Goal: Task Accomplishment & Management: Complete application form

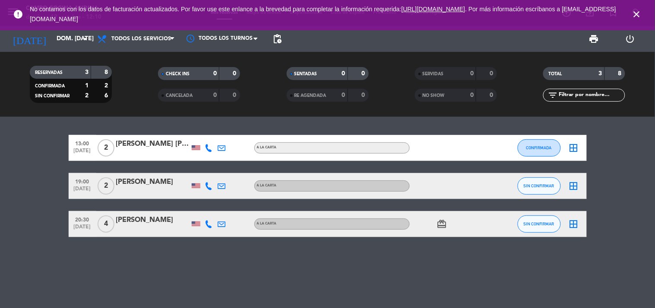
click at [637, 14] on icon "close" at bounding box center [637, 14] width 10 height 10
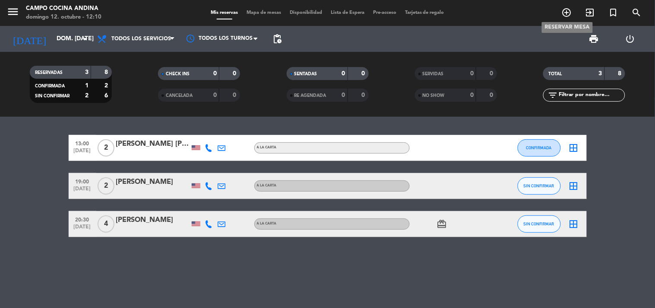
click at [567, 10] on icon "add_circle_outline" at bounding box center [567, 12] width 10 height 10
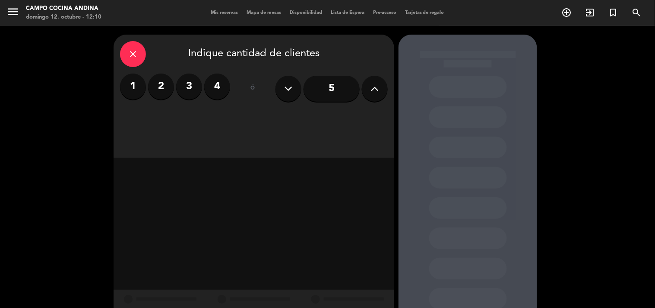
click at [194, 89] on label "3" at bounding box center [189, 86] width 26 height 26
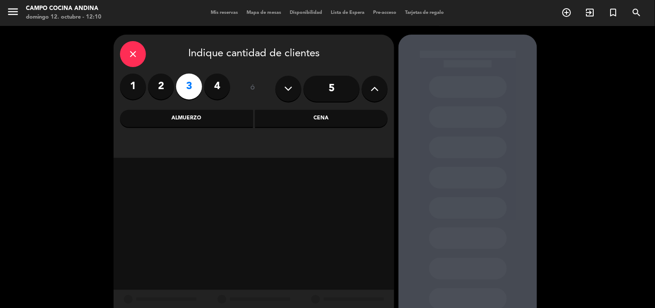
click at [238, 122] on div "Almuerzo" at bounding box center [186, 118] width 133 height 17
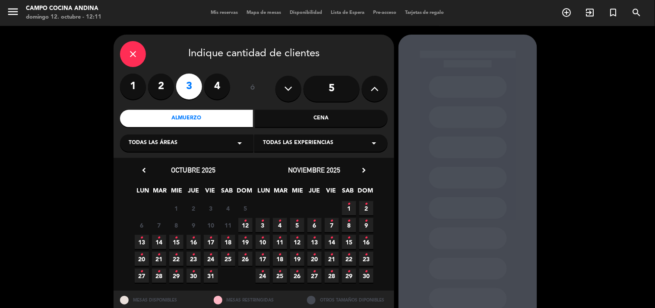
click at [246, 222] on icon "•" at bounding box center [245, 221] width 3 height 14
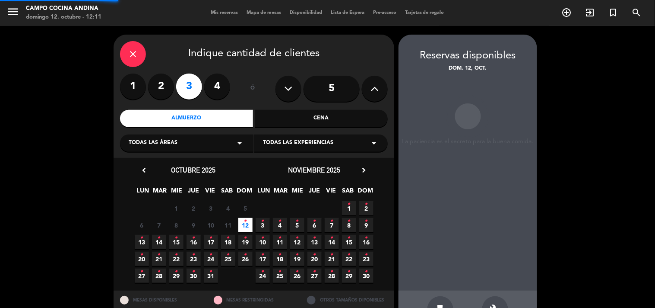
scroll to position [28, 0]
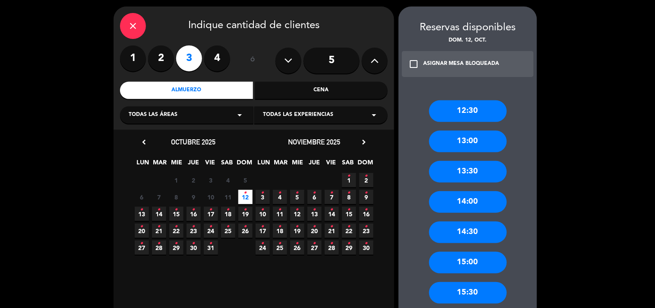
click at [477, 170] on div "13:30" at bounding box center [468, 172] width 78 height 22
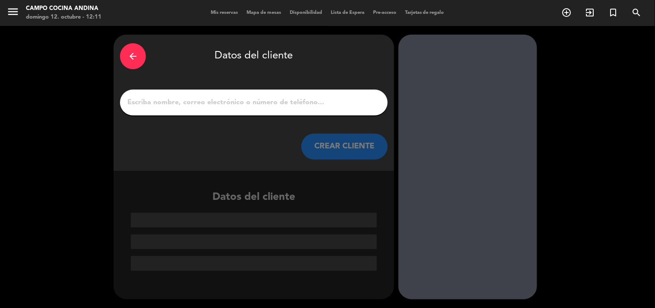
scroll to position [0, 0]
click at [291, 107] on input "1" at bounding box center [254, 102] width 255 height 12
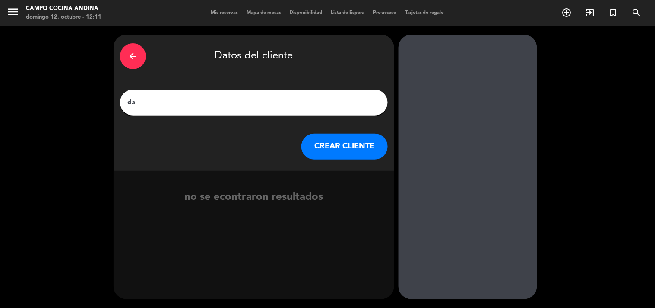
type input "d"
click at [157, 102] on input "[PERSON_NAME]" at bounding box center [254, 102] width 255 height 12
type input "[PERSON_NAME]"
click at [348, 146] on button "CREAR CLIENTE" at bounding box center [345, 146] width 86 height 26
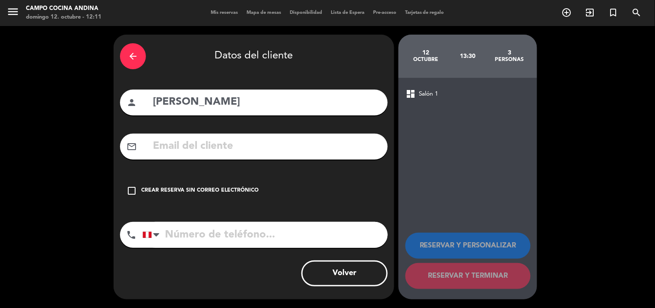
click at [130, 190] on icon "check_box_outline_blank" at bounding box center [132, 190] width 10 height 10
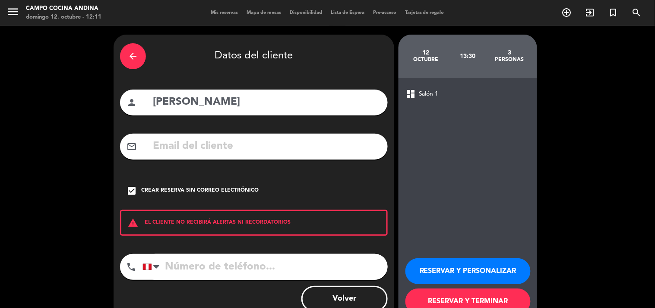
click at [195, 266] on input "tel" at bounding box center [265, 267] width 245 height 26
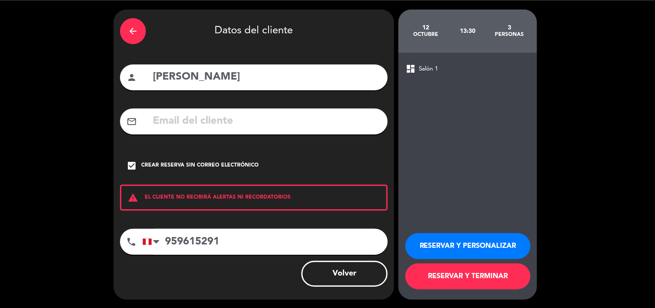
type input "959615291"
click at [484, 269] on button "RESERVAR Y TERMINAR" at bounding box center [468, 276] width 125 height 26
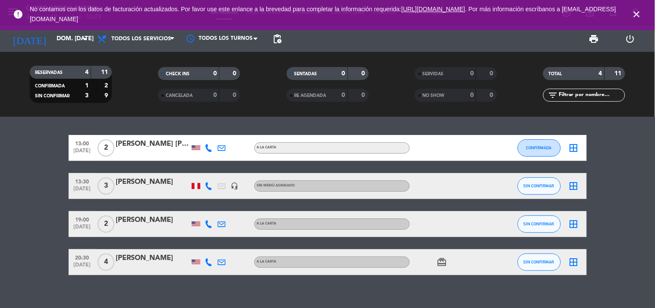
click at [632, 14] on icon "close" at bounding box center [637, 14] width 10 height 10
click at [303, 106] on div "SENTADAS 0 0 RE AGENDADA 0 0" at bounding box center [328, 84] width 128 height 48
click at [128, 107] on div "RESERVADAS 4 11 CONFIRMADA 1 2 SIN CONFIRMAR 3 9" at bounding box center [70, 84] width 128 height 48
click at [639, 12] on icon "close" at bounding box center [637, 14] width 10 height 10
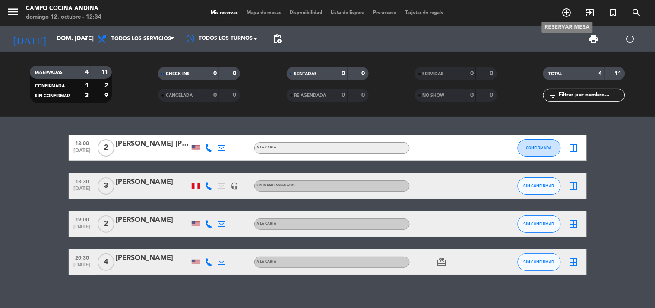
click at [569, 12] on icon "add_circle_outline" at bounding box center [567, 12] width 10 height 10
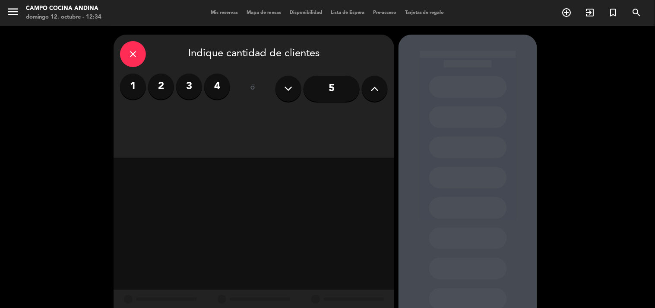
click at [193, 89] on label "3" at bounding box center [189, 86] width 26 height 26
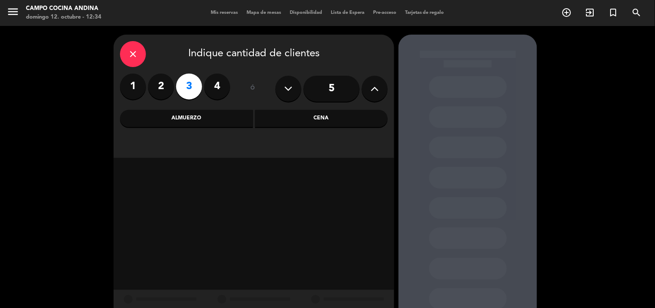
click at [227, 122] on div "Almuerzo" at bounding box center [186, 118] width 133 height 17
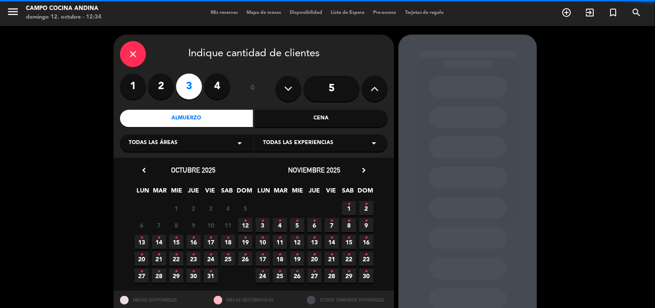
click at [219, 142] on div "Todas las áreas arrow_drop_down" at bounding box center [186, 142] width 133 height 17
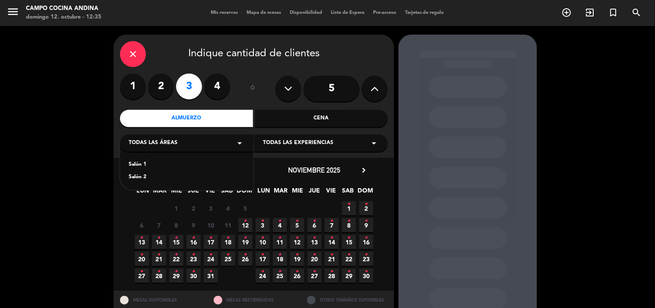
click at [387, 154] on div "close Indique cantidad de clientes 1 2 3 4 ó 5 Almuerzo Cena Todas las áreas ar…" at bounding box center [254, 96] width 281 height 123
click at [249, 225] on span "12 •" at bounding box center [245, 225] width 14 height 14
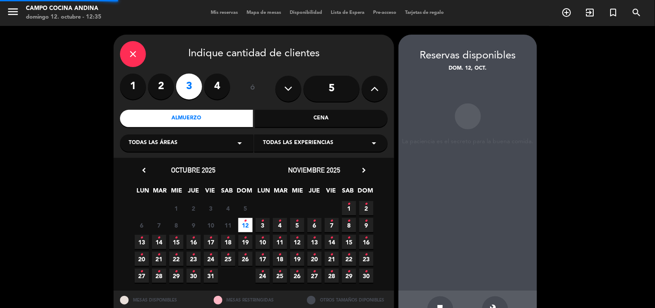
scroll to position [28, 0]
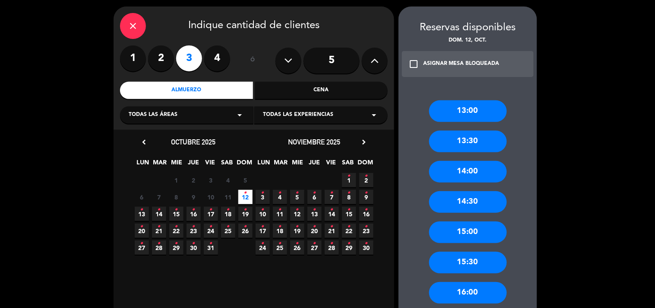
click at [474, 115] on div "13:00" at bounding box center [468, 111] width 78 height 22
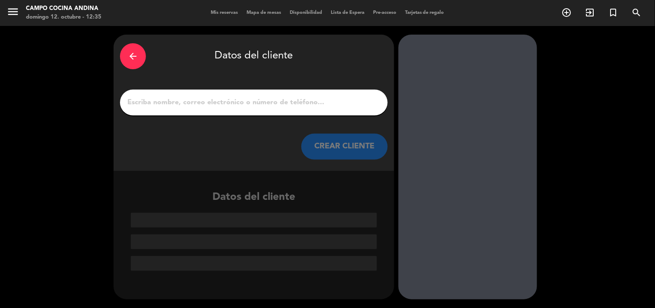
click at [251, 102] on input "1" at bounding box center [254, 102] width 255 height 12
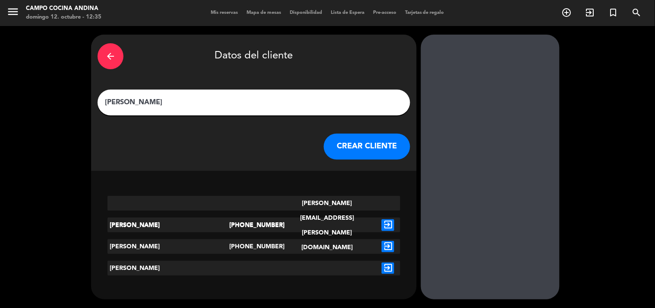
click at [128, 102] on input "[PERSON_NAME]" at bounding box center [254, 102] width 300 height 12
click at [130, 104] on input "[PERSON_NAME]" at bounding box center [254, 102] width 300 height 12
click at [142, 103] on input "[PERSON_NAME]" at bounding box center [254, 102] width 300 height 12
click at [166, 103] on input "[PERSON_NAME]" at bounding box center [254, 102] width 300 height 12
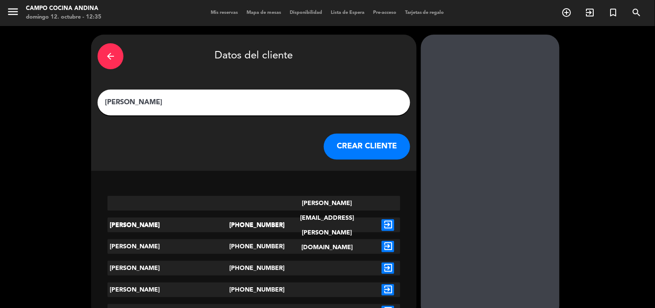
type input "[PERSON_NAME]"
click at [327, 146] on button "CREAR CLIENTE" at bounding box center [367, 146] width 86 height 26
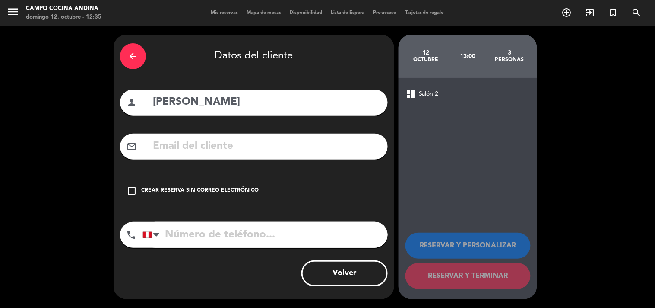
click at [200, 241] on input "tel" at bounding box center [265, 235] width 245 height 26
click at [132, 190] on icon "check_box_outline_blank" at bounding box center [132, 190] width 10 height 10
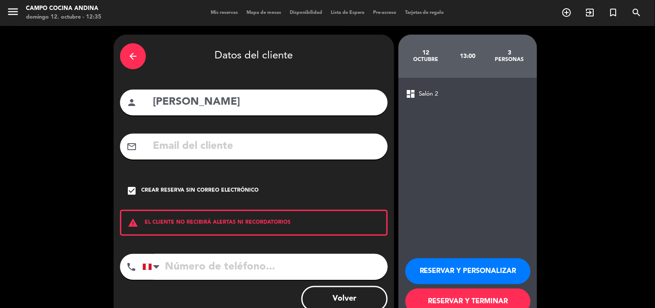
click at [210, 261] on input "tel" at bounding box center [265, 267] width 245 height 26
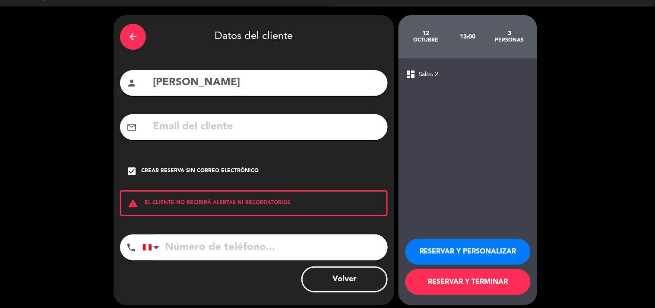
scroll to position [25, 0]
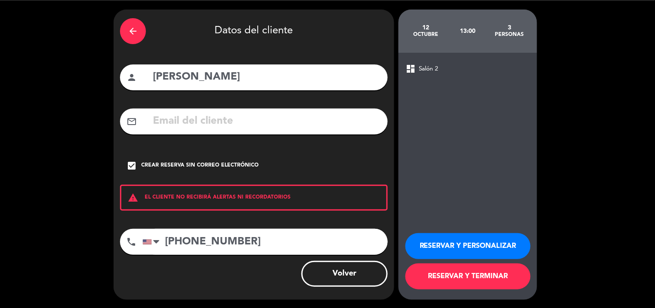
type input "[PHONE_NUMBER]"
click at [470, 277] on button "RESERVAR Y TERMINAR" at bounding box center [468, 276] width 125 height 26
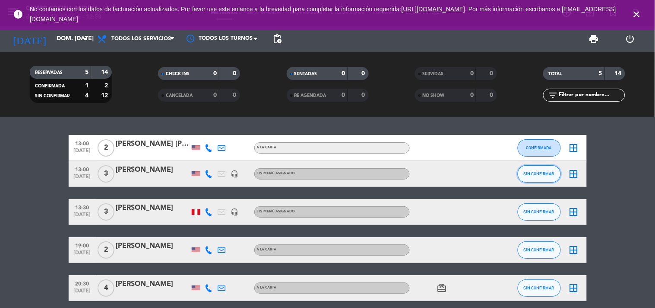
click at [543, 173] on span "SIN CONFIRMAR" at bounding box center [539, 173] width 31 height 5
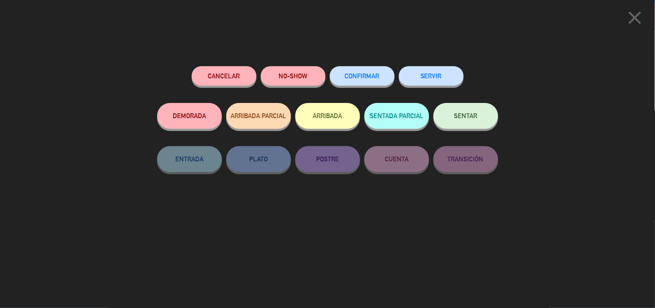
click at [440, 84] on button "SERVIR" at bounding box center [431, 75] width 65 height 19
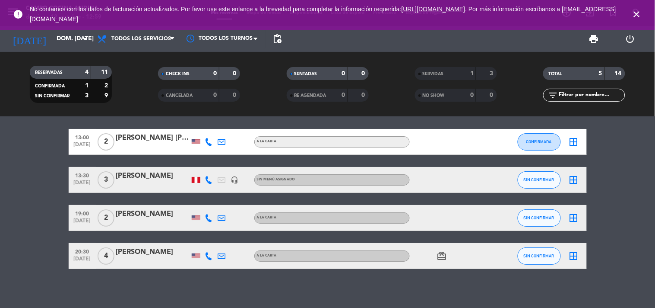
scroll to position [10, 0]
